Goal: Communication & Community: Answer question/provide support

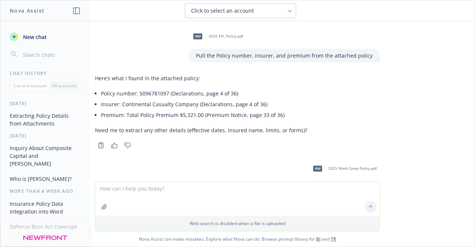
scroll to position [127, 0]
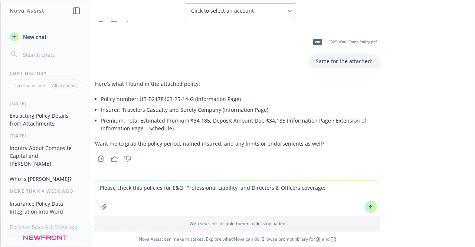
type textarea "Please check this policies for E&O, Professional Liability, and Directors & Off…"
click at [102, 211] on button "button" at bounding box center [104, 207] width 12 height 12
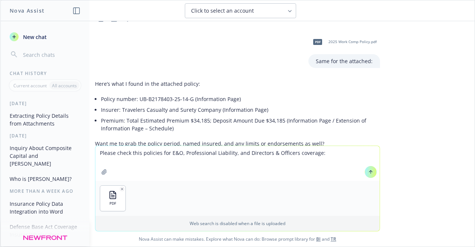
scroll to position [162, 0]
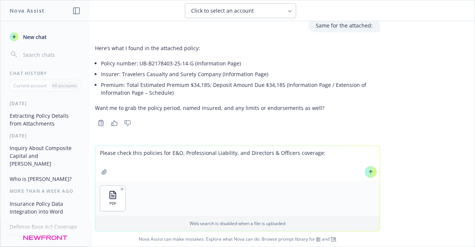
click at [368, 172] on icon at bounding box center [370, 171] width 5 height 5
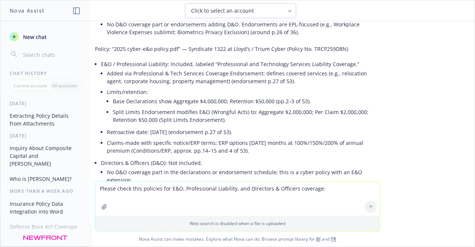
scroll to position [397, 0]
drag, startPoint x: 242, startPoint y: 149, endPoint x: 90, endPoint y: 63, distance: 174.9
click at [101, 63] on li "E&O / Professional Liability: Included, labeled “Professional and Technology Se…" at bounding box center [240, 107] width 279 height 99
copy li "E&O / Professional Liability: Included, labeled “Professional and Technology Se…"
